Goal: Information Seeking & Learning: Learn about a topic

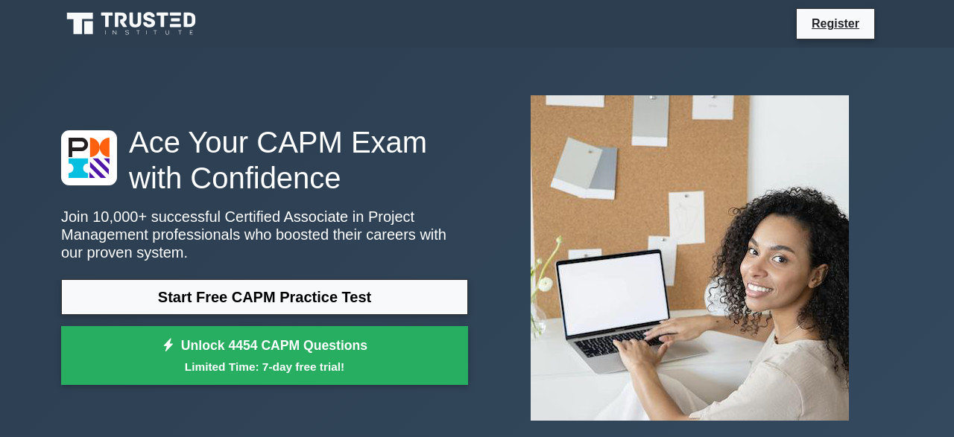
click at [267, 276] on div "Ace Your CAPM Exam with Confidence Join 10,000+ successful Certified Associate …" at bounding box center [264, 258] width 425 height 269
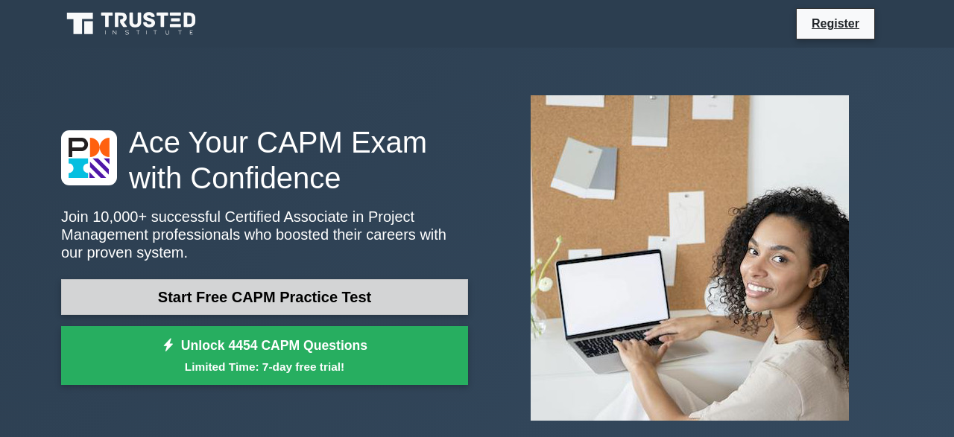
click at [267, 292] on link "Start Free CAPM Practice Test" at bounding box center [264, 297] width 407 height 36
click at [308, 288] on link "Start Free CAPM Practice Test" at bounding box center [264, 297] width 407 height 36
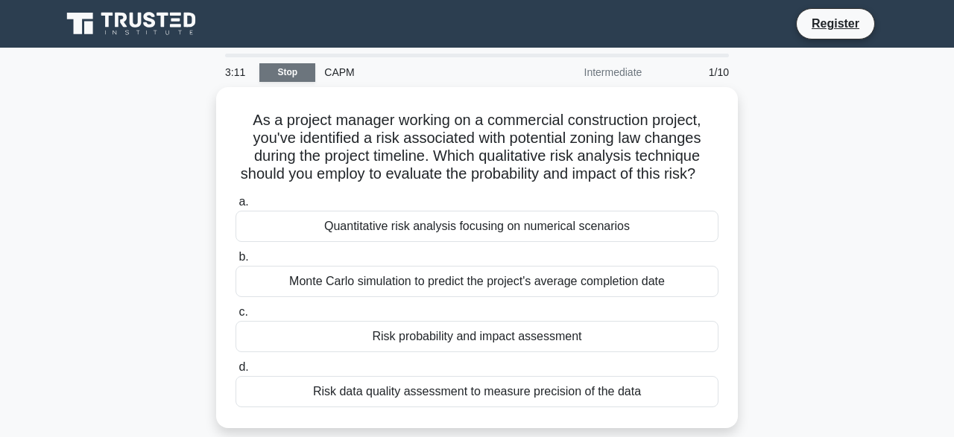
click at [272, 70] on link "Stop" at bounding box center [287, 72] width 56 height 19
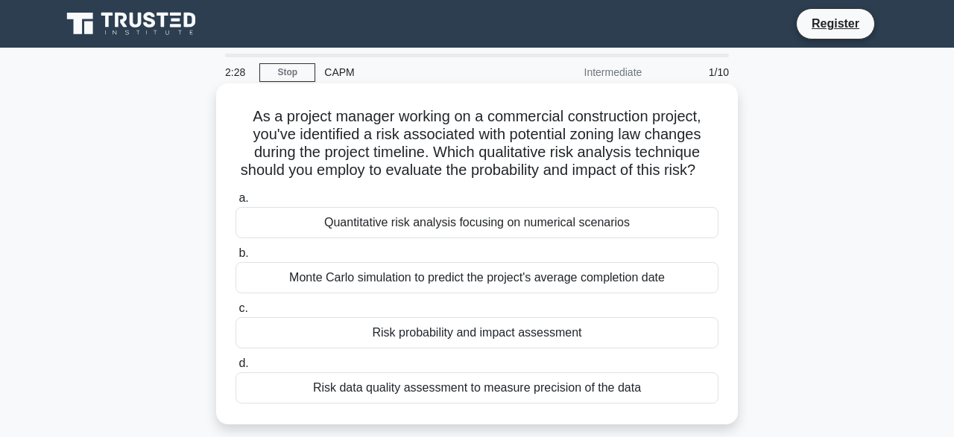
click at [410, 227] on div "Quantitative risk analysis focusing on numerical scenarios" at bounding box center [476, 222] width 483 height 31
click at [235, 203] on input "a. Quantitative risk analysis focusing on numerical scenarios" at bounding box center [235, 199] width 0 height 10
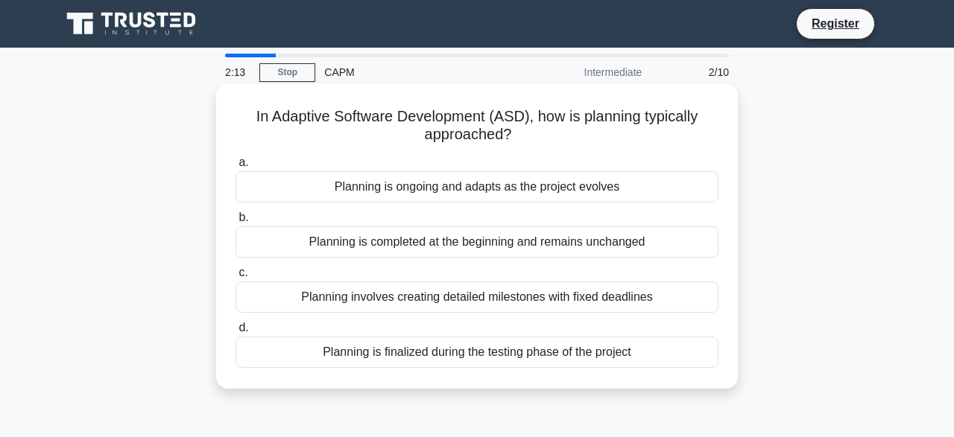
click at [419, 191] on div "Planning is ongoing and adapts as the project evolves" at bounding box center [476, 186] width 483 height 31
click at [235, 168] on input "a. Planning is ongoing and adapts as the project evolves" at bounding box center [235, 163] width 0 height 10
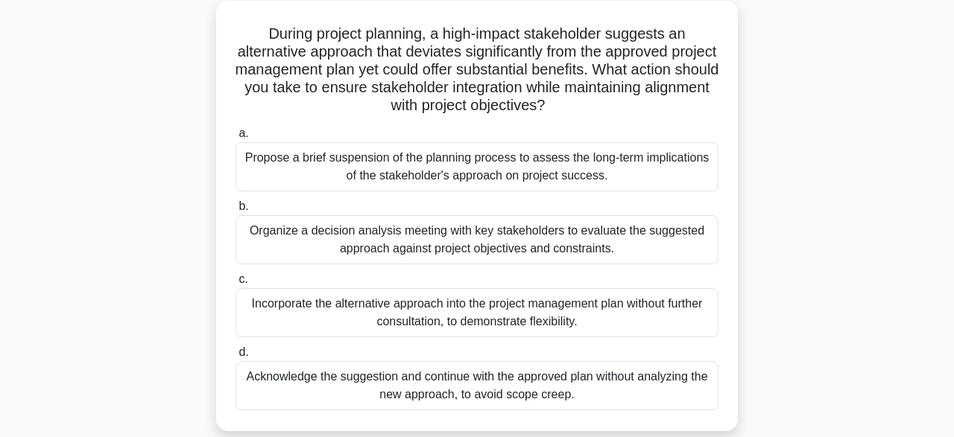
scroll to position [88, 0]
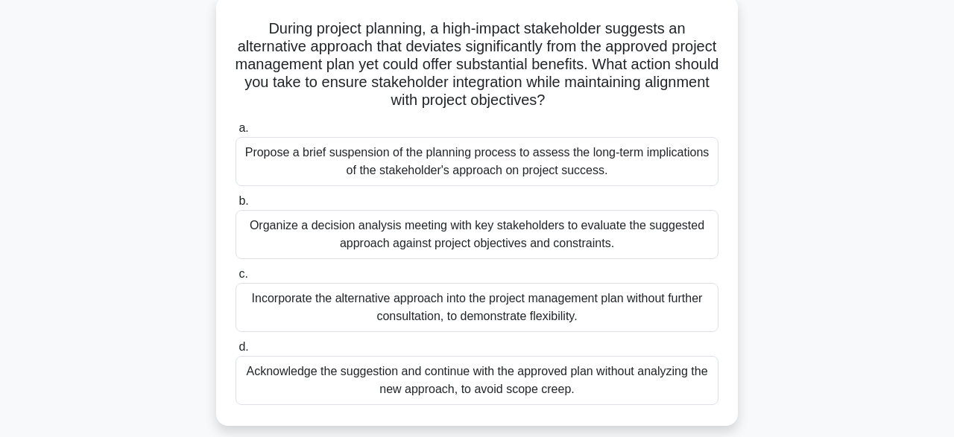
click at [533, 235] on div "Organize a decision analysis meeting with key stakeholders to evaluate the sugg…" at bounding box center [476, 234] width 483 height 49
click at [235, 206] on input "b. Organize a decision analysis meeting with key stakeholders to evaluate the s…" at bounding box center [235, 202] width 0 height 10
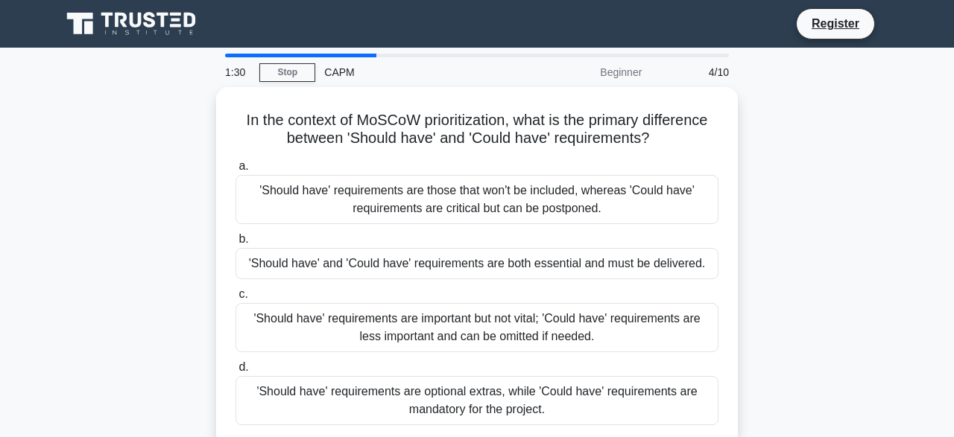
scroll to position [0, 0]
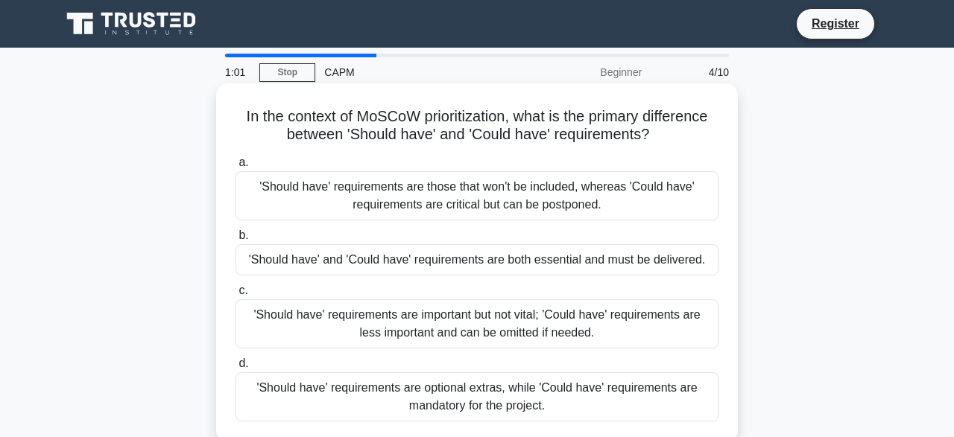
click at [523, 330] on div "'Should have' requirements are important but not vital; 'Could have' requiremen…" at bounding box center [476, 323] width 483 height 49
click at [235, 296] on input "c. 'Should have' requirements are important but not vital; 'Could have' require…" at bounding box center [235, 291] width 0 height 10
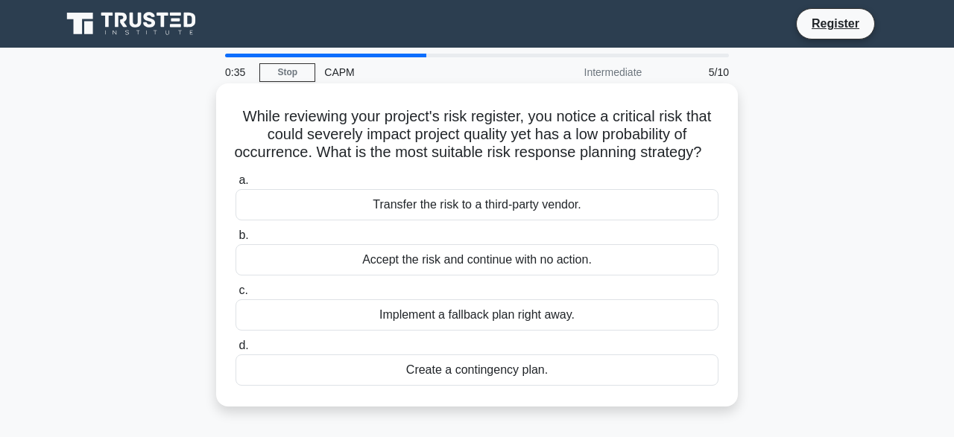
click at [500, 206] on div "Transfer the risk to a third-party vendor." at bounding box center [476, 204] width 483 height 31
click at [235, 185] on input "a. Transfer the risk to a third-party vendor." at bounding box center [235, 181] width 0 height 10
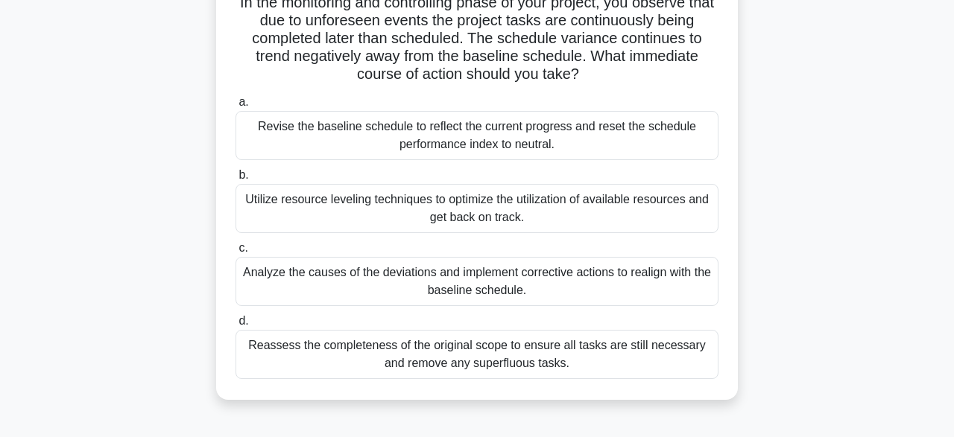
scroll to position [118, 0]
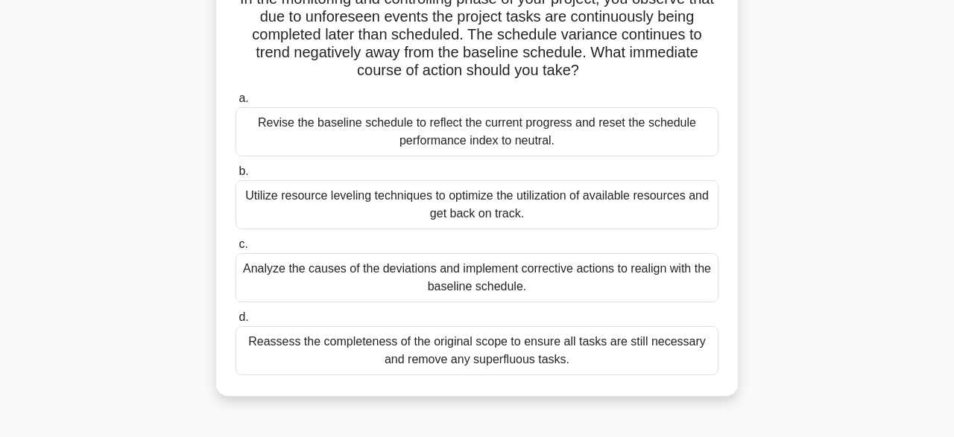
click at [504, 266] on div "Analyze the causes of the deviations and implement corrective actions to realig…" at bounding box center [476, 277] width 483 height 49
click at [235, 250] on input "c. Analyze the causes of the deviations and implement corrective actions to rea…" at bounding box center [235, 245] width 0 height 10
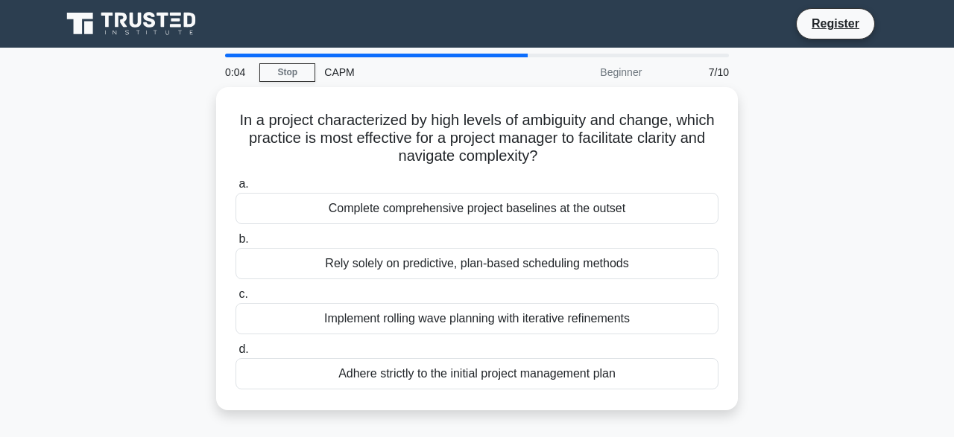
scroll to position [0, 0]
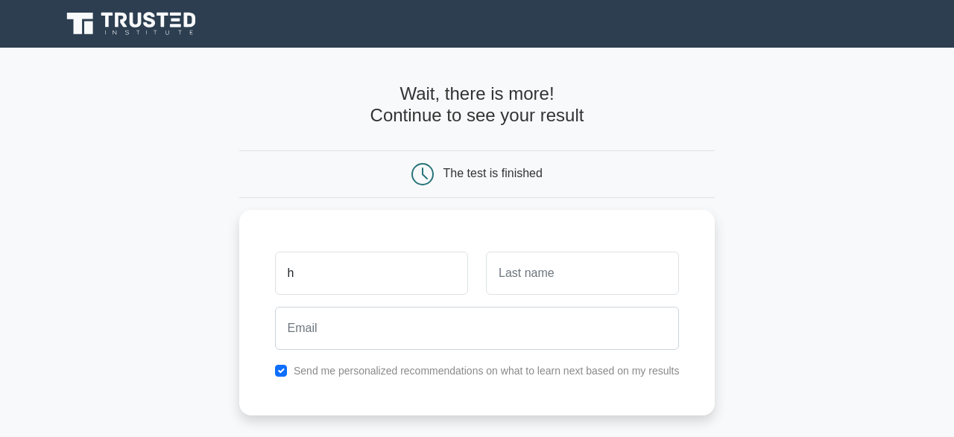
type input "h"
type input "at"
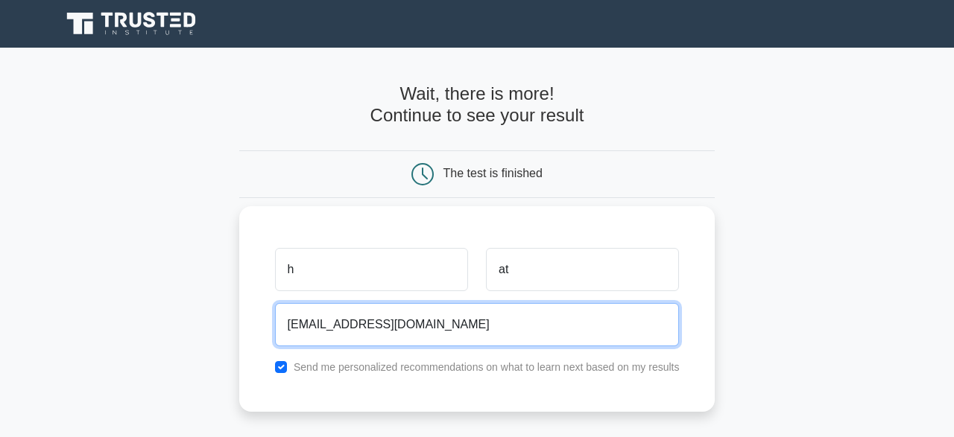
type input "twinklaw59@gmail.com"
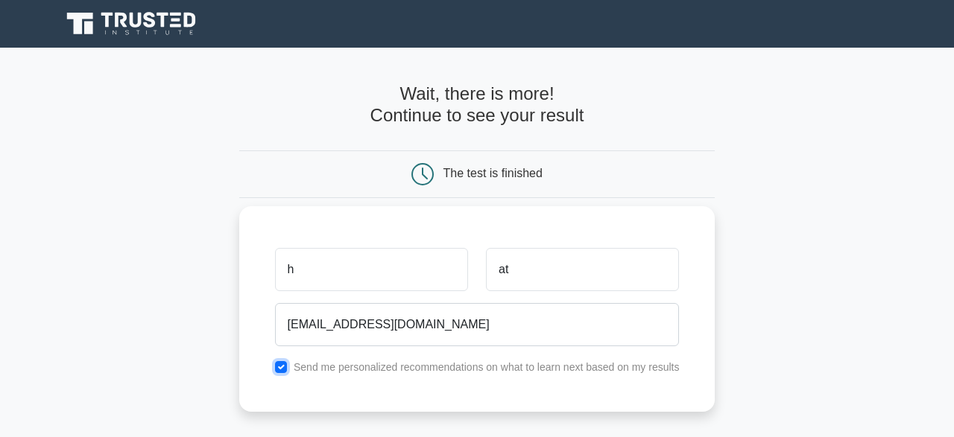
click at [278, 367] on input "checkbox" at bounding box center [281, 367] width 12 height 12
checkbox input "false"
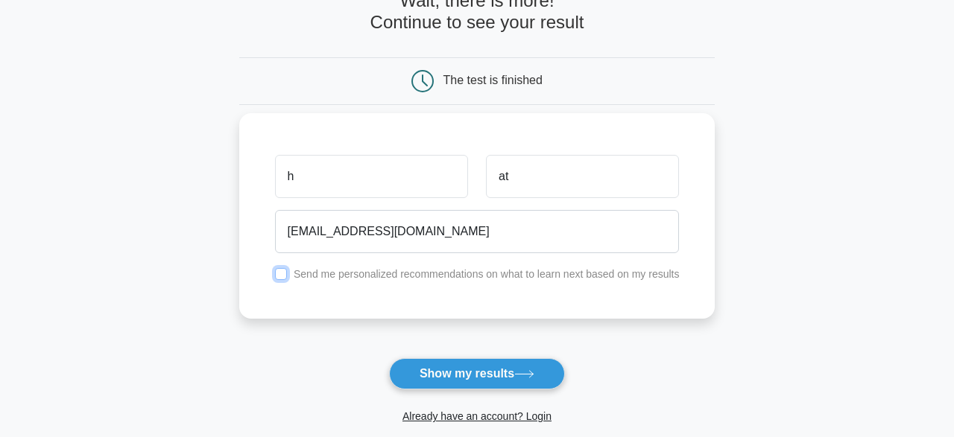
scroll to position [101, 0]
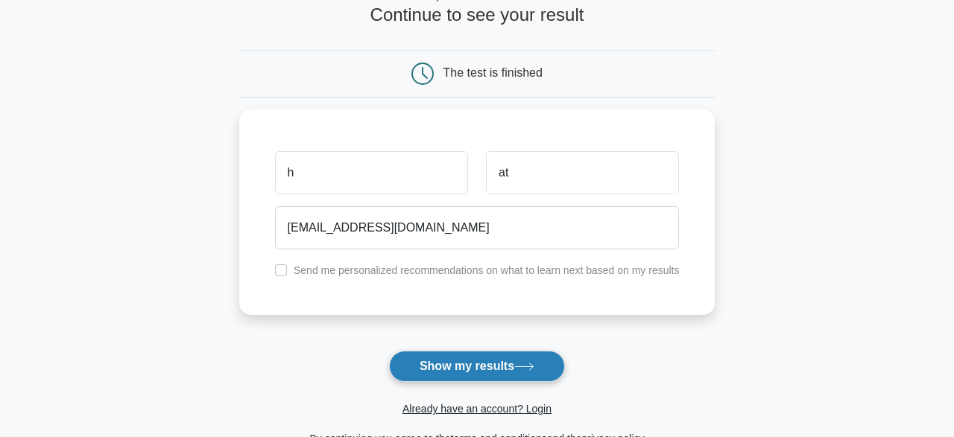
click at [466, 374] on button "Show my results" at bounding box center [477, 366] width 176 height 31
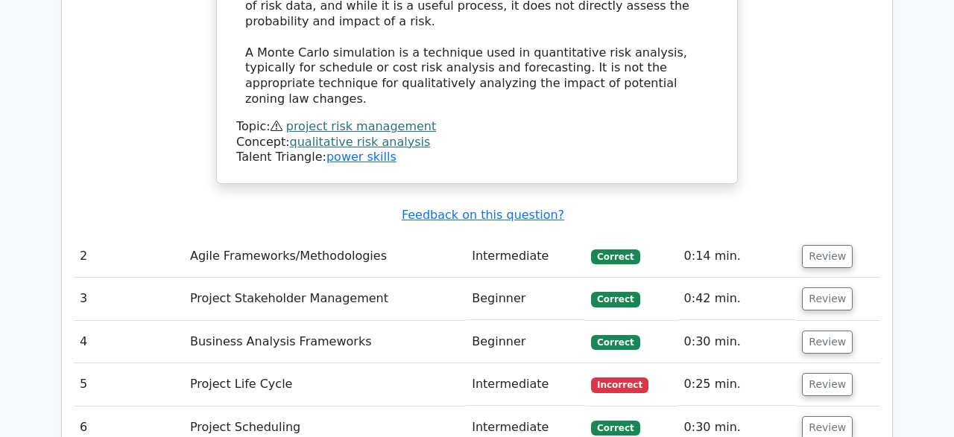
scroll to position [1856, 0]
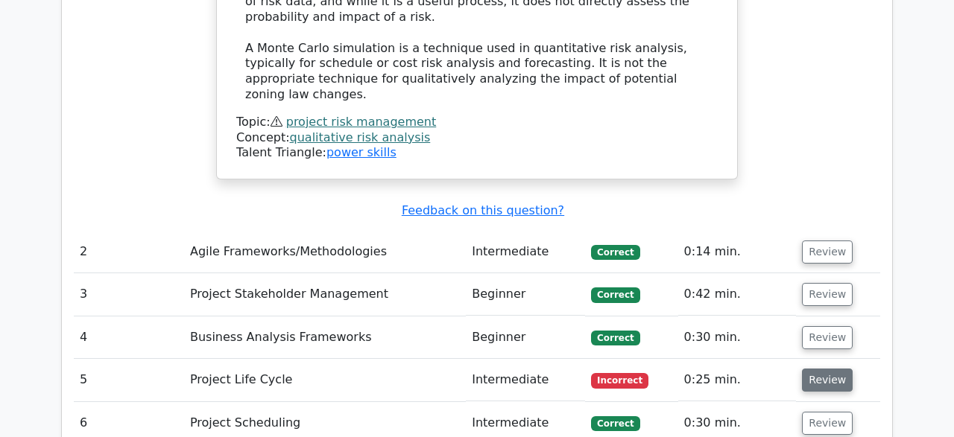
click at [812, 369] on button "Review" at bounding box center [827, 380] width 51 height 23
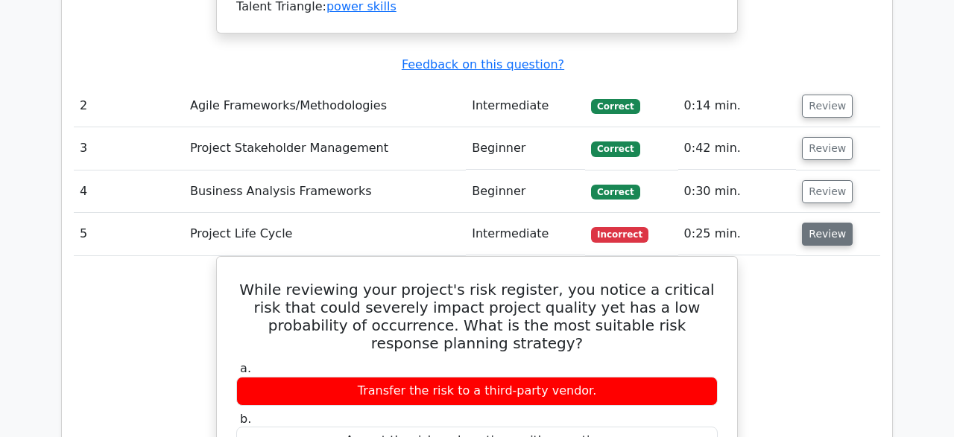
scroll to position [2002, 0]
click at [828, 223] on button "Review" at bounding box center [827, 234] width 51 height 23
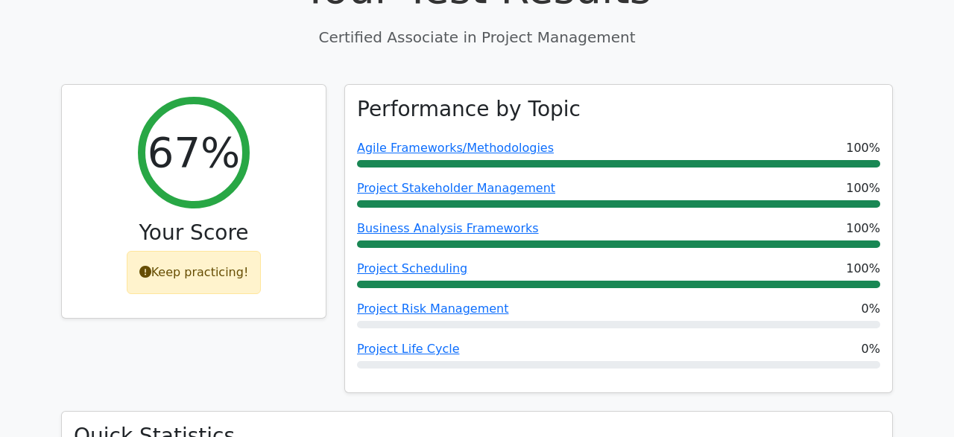
scroll to position [538, 0]
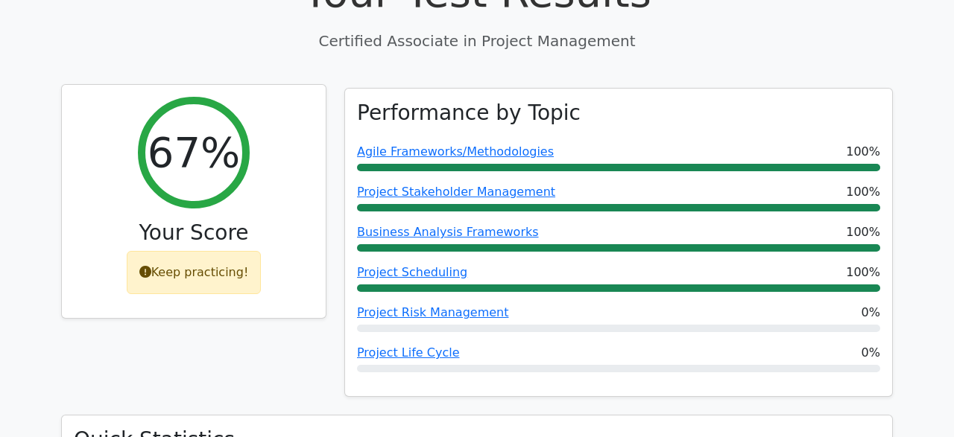
click at [150, 266] on icon at bounding box center [145, 272] width 12 height 12
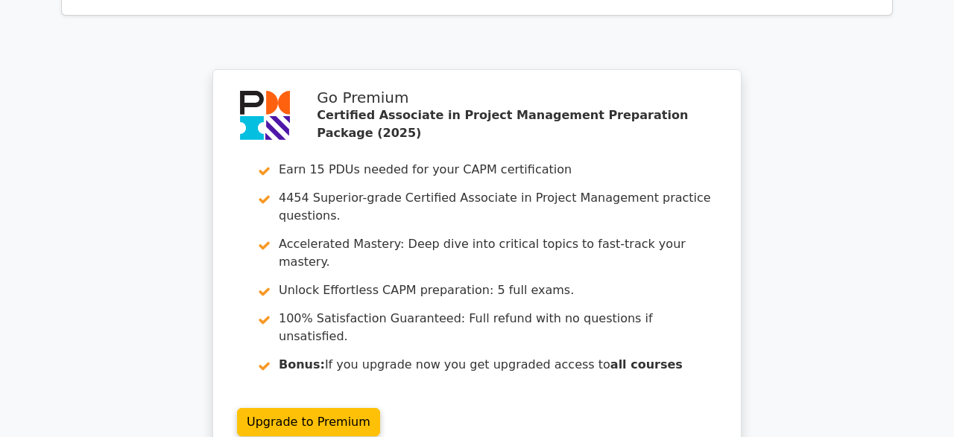
scroll to position [2315, 0]
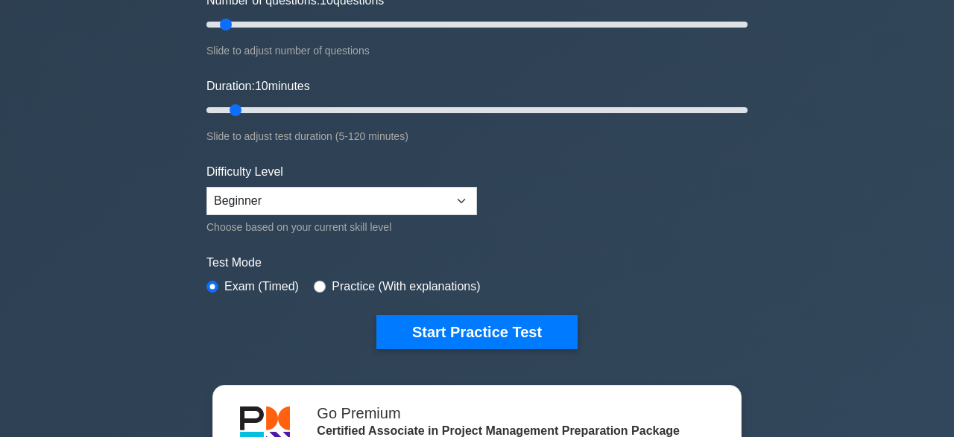
scroll to position [212, 0]
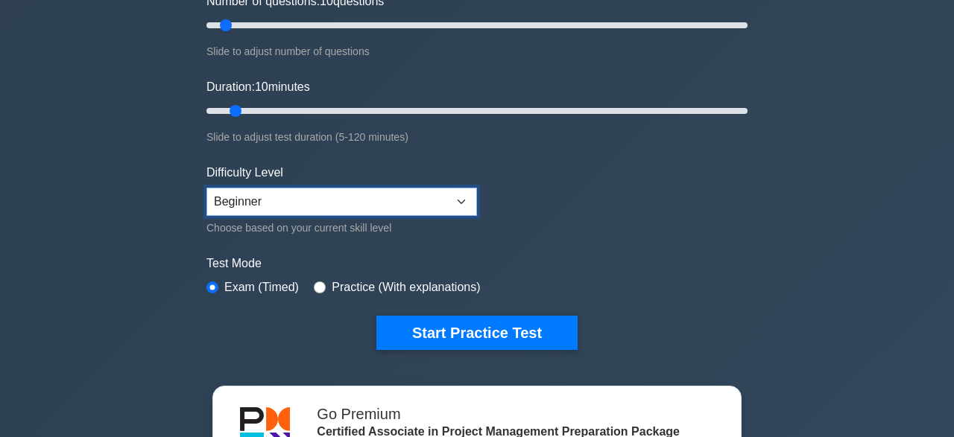
click at [206, 188] on select "Beginner Intermediate Expert" at bounding box center [341, 202] width 270 height 28
click option "Intermediate" at bounding box center [0, 0] width 0 height 0
click at [206, 188] on select "Beginner Intermediate Expert" at bounding box center [341, 202] width 270 height 28
select select "expert"
click option "Expert" at bounding box center [0, 0] width 0 height 0
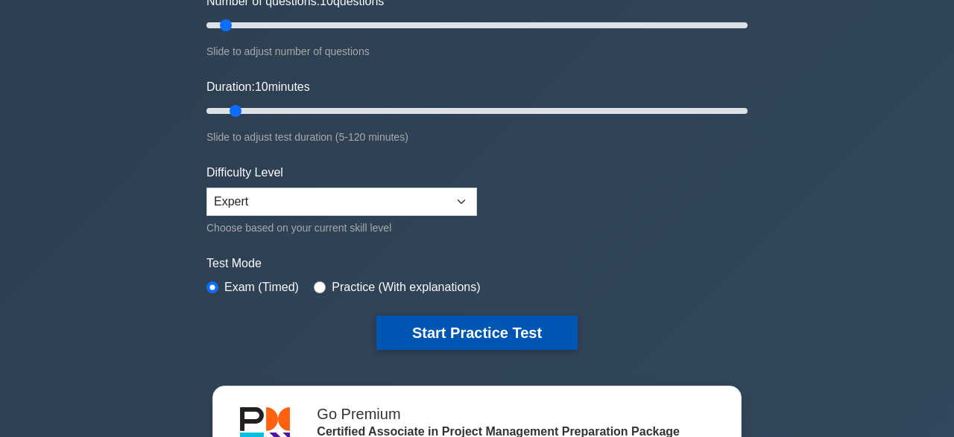
click at [427, 334] on button "Start Practice Test" at bounding box center [476, 333] width 201 height 34
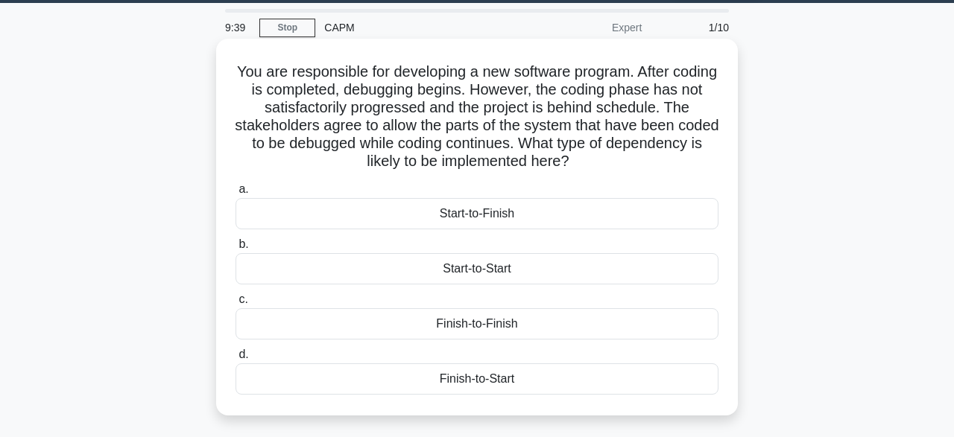
scroll to position [49, 0]
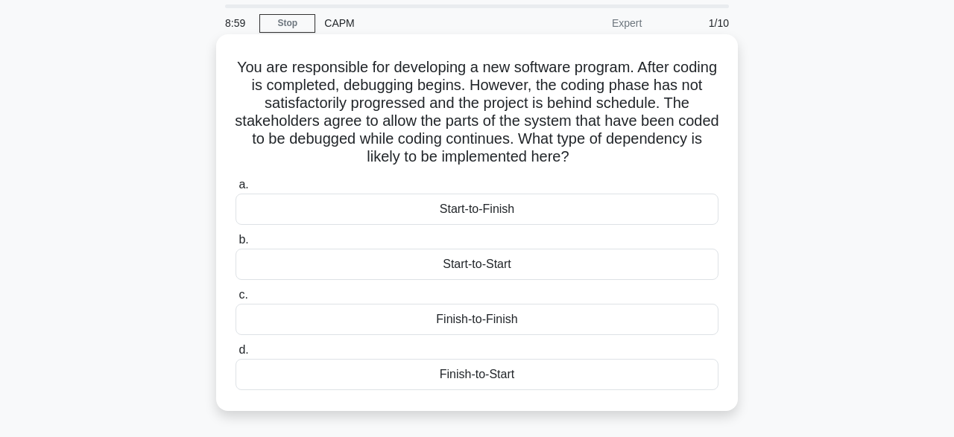
click at [477, 202] on div "Start-to-Finish" at bounding box center [476, 209] width 483 height 31
click at [235, 190] on input "a. Start-to-Finish" at bounding box center [235, 185] width 0 height 10
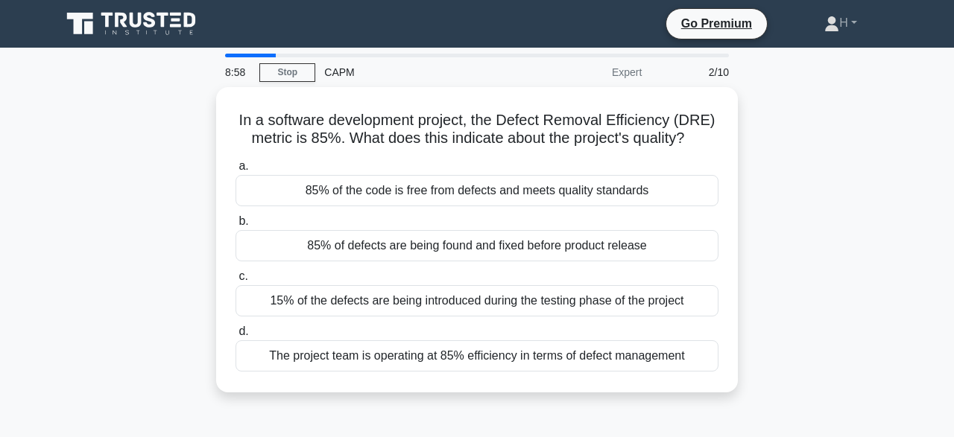
scroll to position [0, 0]
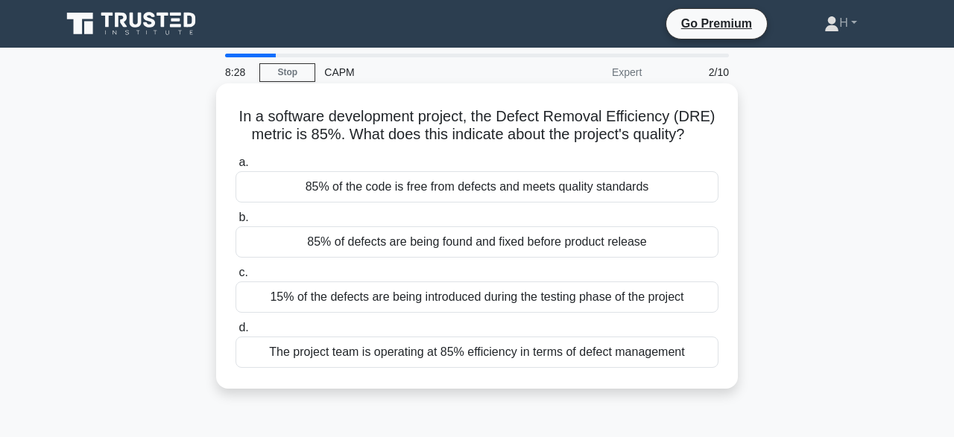
click at [500, 192] on div "85% of the code is free from defects and meets quality standards" at bounding box center [476, 186] width 483 height 31
click at [235, 168] on input "a. 85% of the code is free from defects and meets quality standards" at bounding box center [235, 163] width 0 height 10
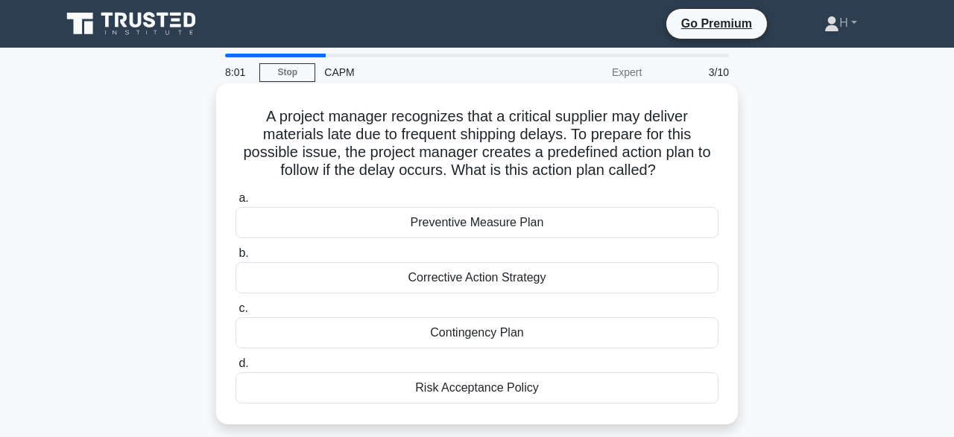
click at [458, 342] on div "Contingency Plan" at bounding box center [476, 332] width 483 height 31
click at [235, 314] on input "c. Contingency Plan" at bounding box center [235, 309] width 0 height 10
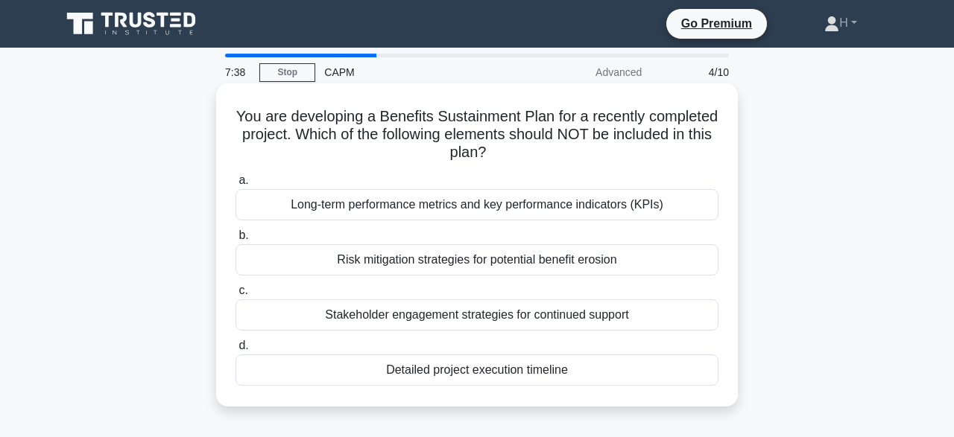
click at [442, 374] on div "Detailed project execution timeline" at bounding box center [476, 370] width 483 height 31
click at [235, 351] on input "d. Detailed project execution timeline" at bounding box center [235, 346] width 0 height 10
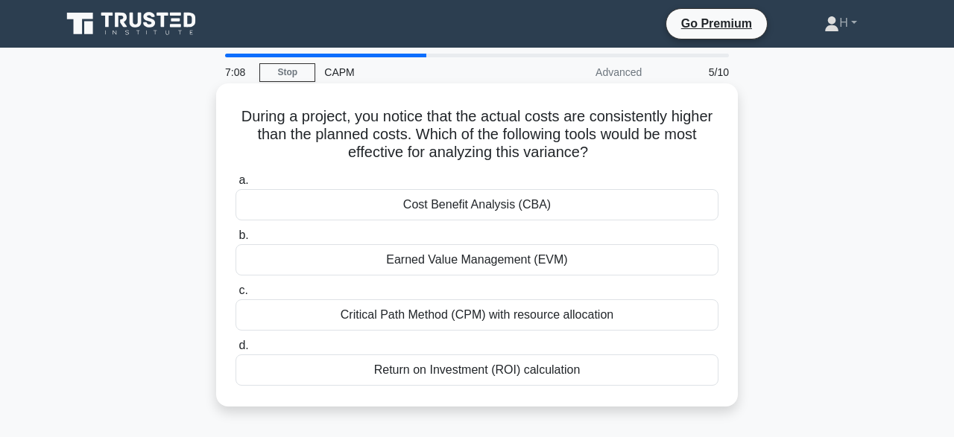
click at [445, 202] on div "Cost Benefit Analysis (CBA)" at bounding box center [476, 204] width 483 height 31
click at [235, 185] on input "a. Cost Benefit Analysis (CBA)" at bounding box center [235, 181] width 0 height 10
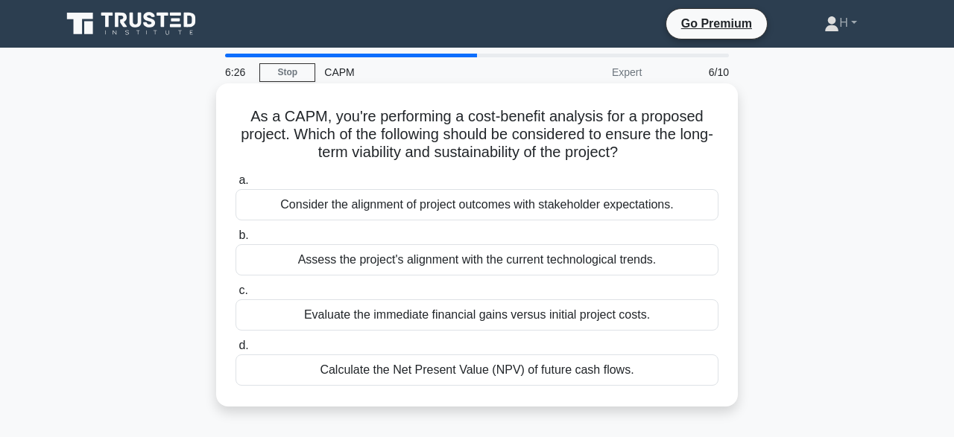
click at [407, 264] on div "Assess the project's alignment with the current technological trends." at bounding box center [476, 259] width 483 height 31
click at [235, 241] on input "b. Assess the project's alignment with the current technological trends." at bounding box center [235, 236] width 0 height 10
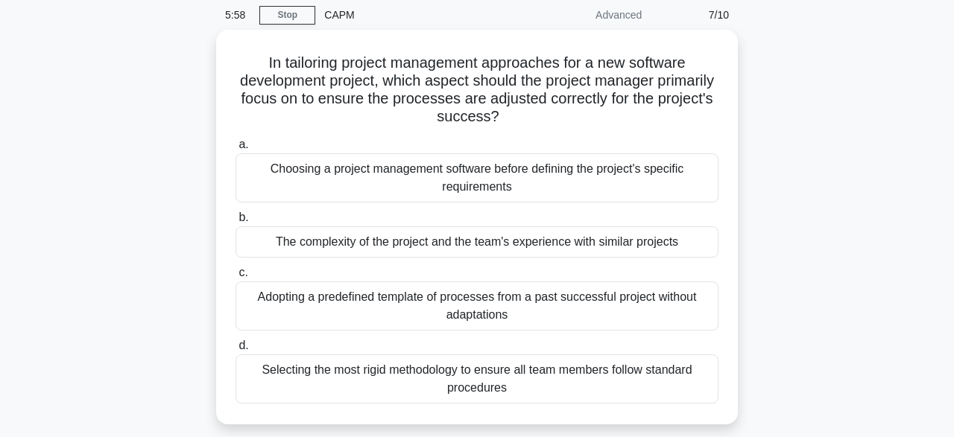
scroll to position [58, 0]
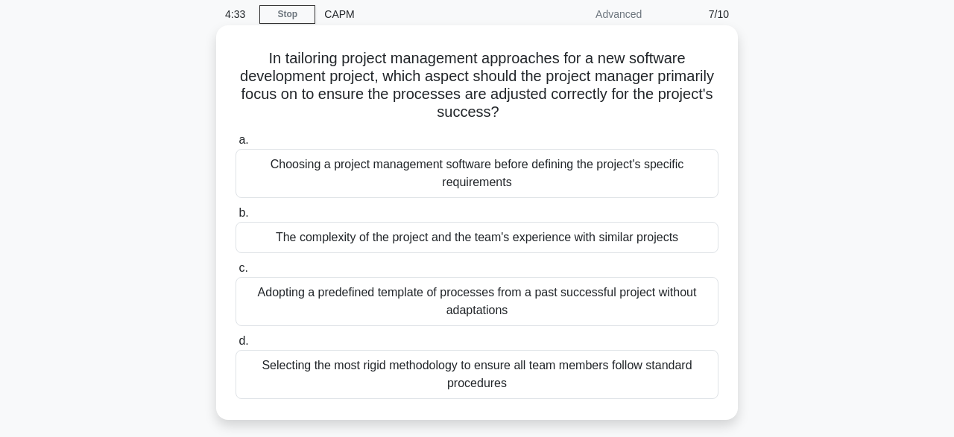
click at [519, 308] on div "Adopting a predefined template of processes from a past successful project with…" at bounding box center [476, 301] width 483 height 49
click at [235, 273] on input "c. Adopting a predefined template of processes from a past successful project w…" at bounding box center [235, 269] width 0 height 10
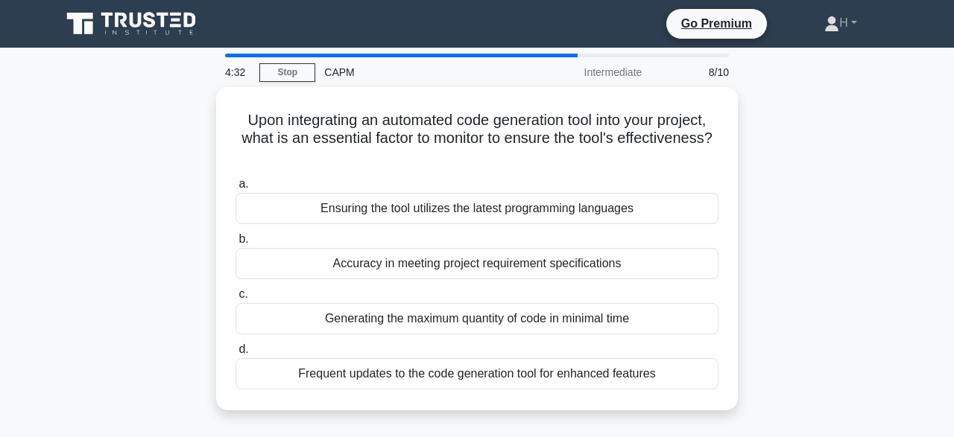
scroll to position [0, 0]
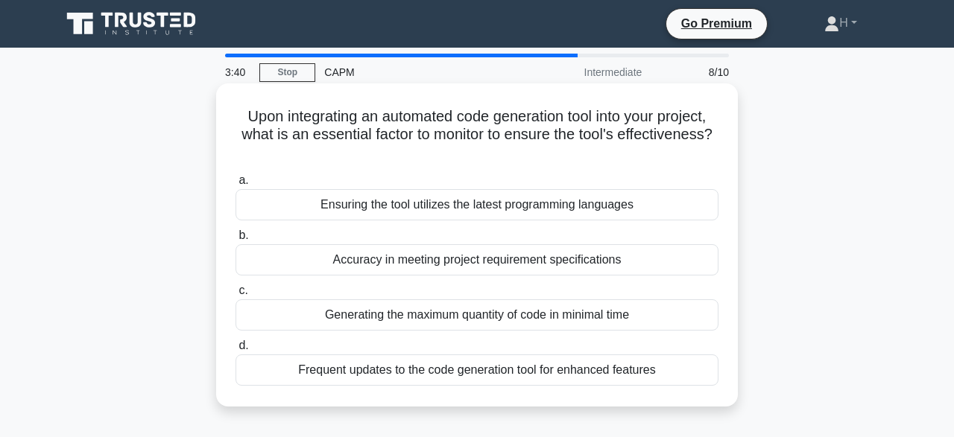
click at [499, 258] on div "Accuracy in meeting project requirement specifications" at bounding box center [476, 259] width 483 height 31
click at [235, 241] on input "b. Accuracy in meeting project requirement specifications" at bounding box center [235, 236] width 0 height 10
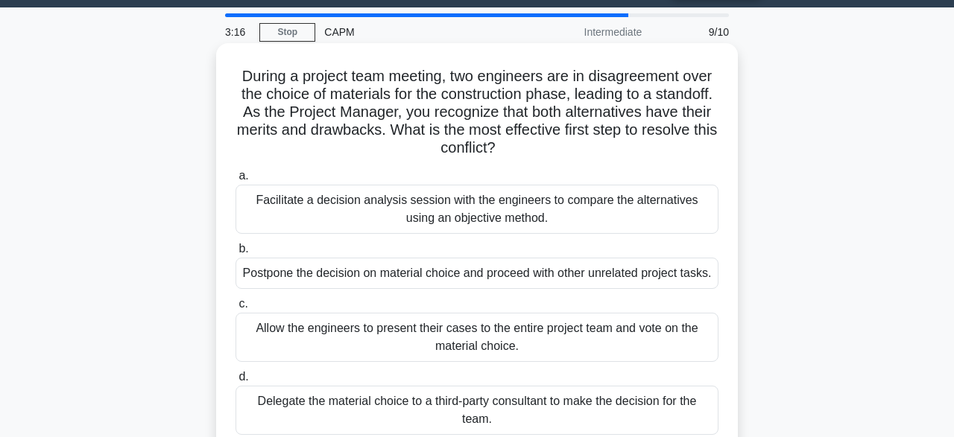
scroll to position [41, 0]
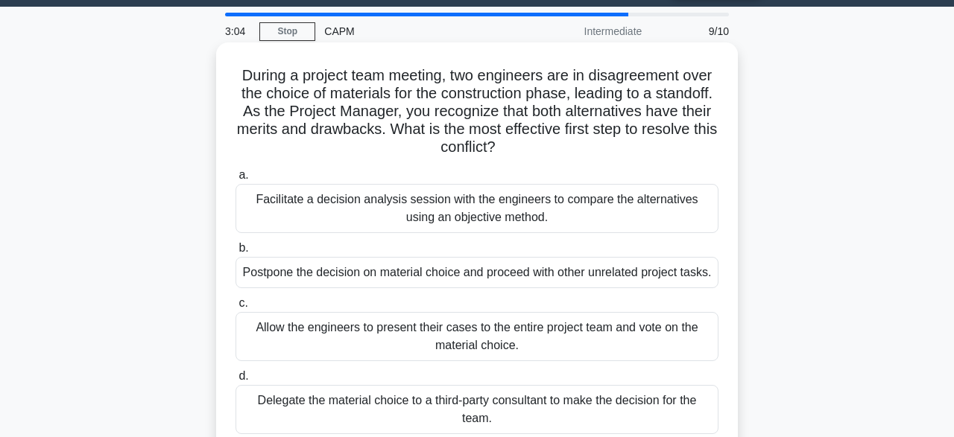
click at [512, 335] on div "Allow the engineers to present their cases to the entire project team and vote …" at bounding box center [476, 336] width 483 height 49
click at [235, 308] on input "c. Allow the engineers to present their cases to the entire project team and vo…" at bounding box center [235, 304] width 0 height 10
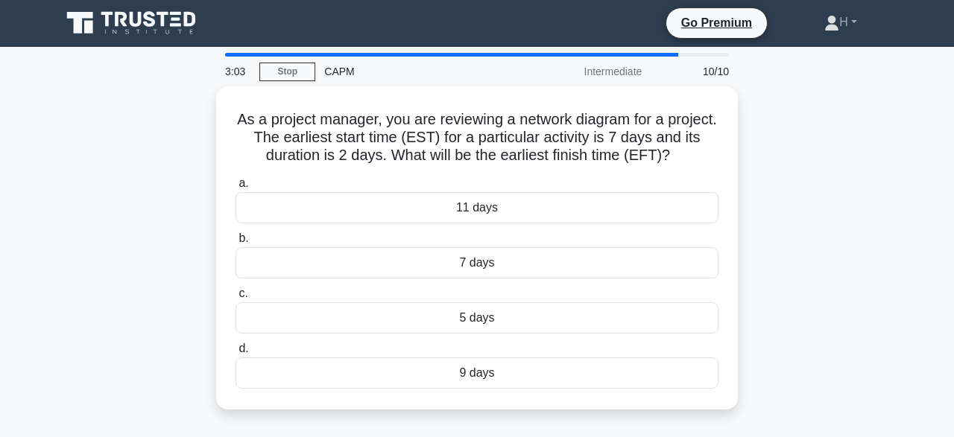
scroll to position [0, 0]
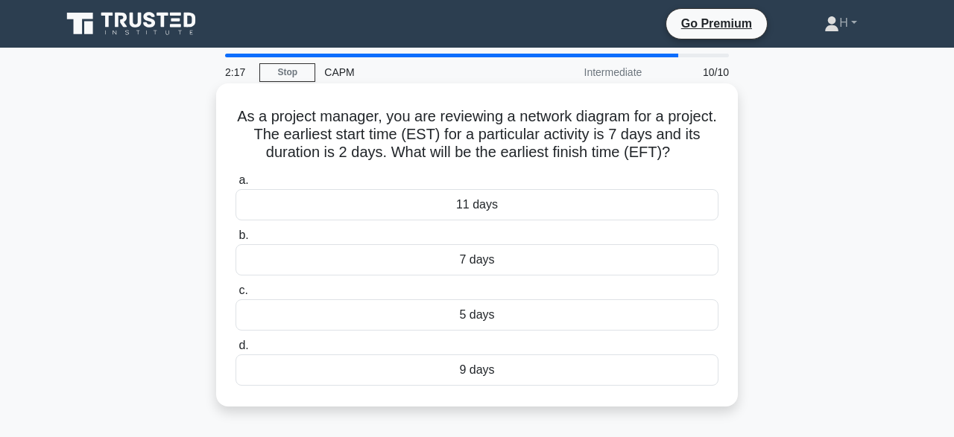
click at [475, 319] on div "5 days" at bounding box center [476, 314] width 483 height 31
click at [235, 296] on input "c. 5 days" at bounding box center [235, 291] width 0 height 10
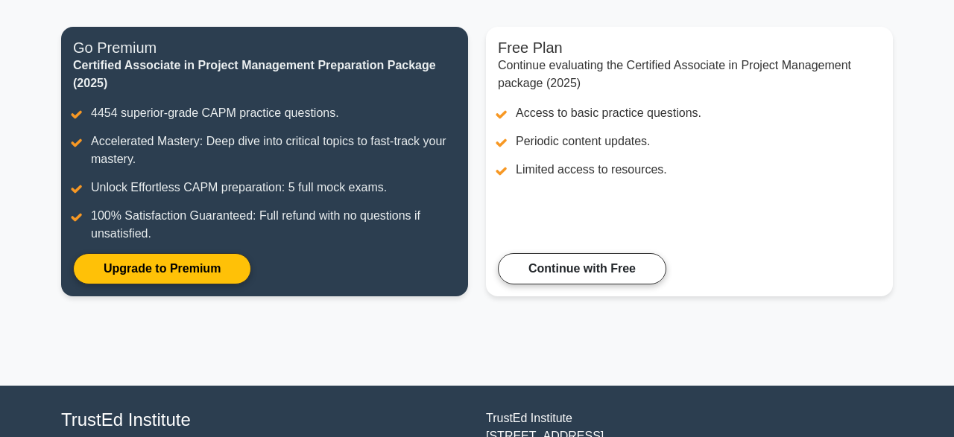
scroll to position [178, 0]
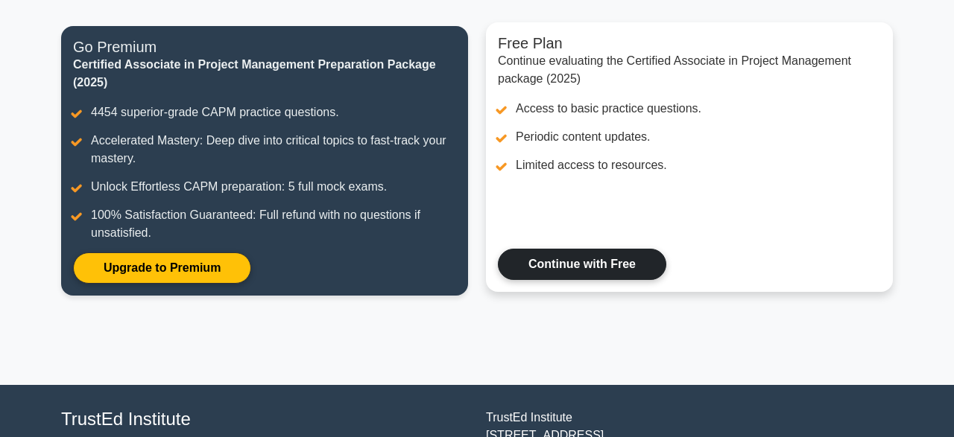
click at [548, 267] on link "Continue with Free" at bounding box center [582, 264] width 168 height 31
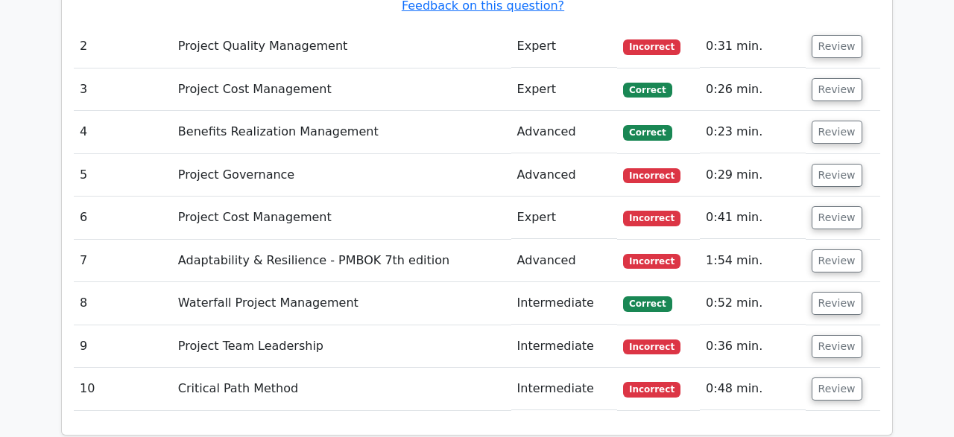
scroll to position [1997, 0]
